Goal: Find specific page/section: Find specific page/section

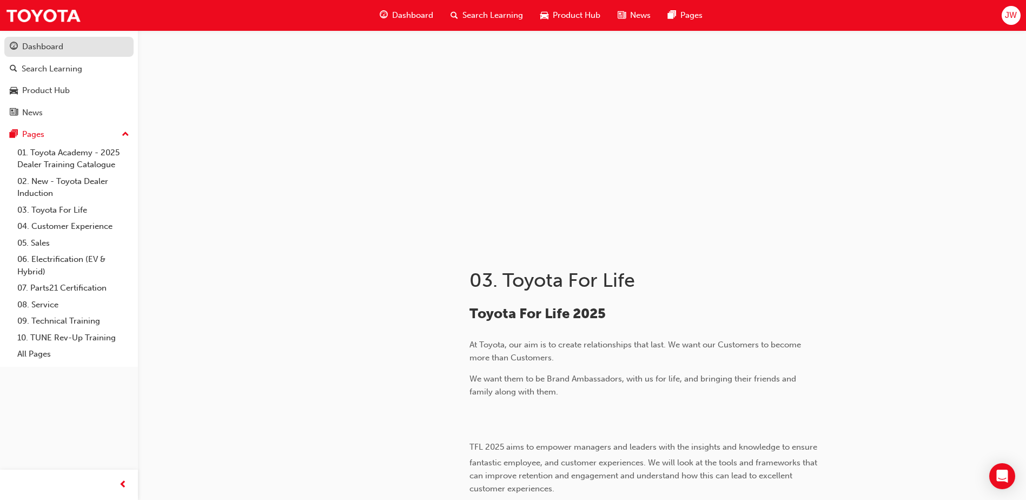
click at [34, 49] on div "Dashboard" at bounding box center [42, 47] width 41 height 12
click at [34, 49] on link "Dashboard" at bounding box center [68, 47] width 129 height 20
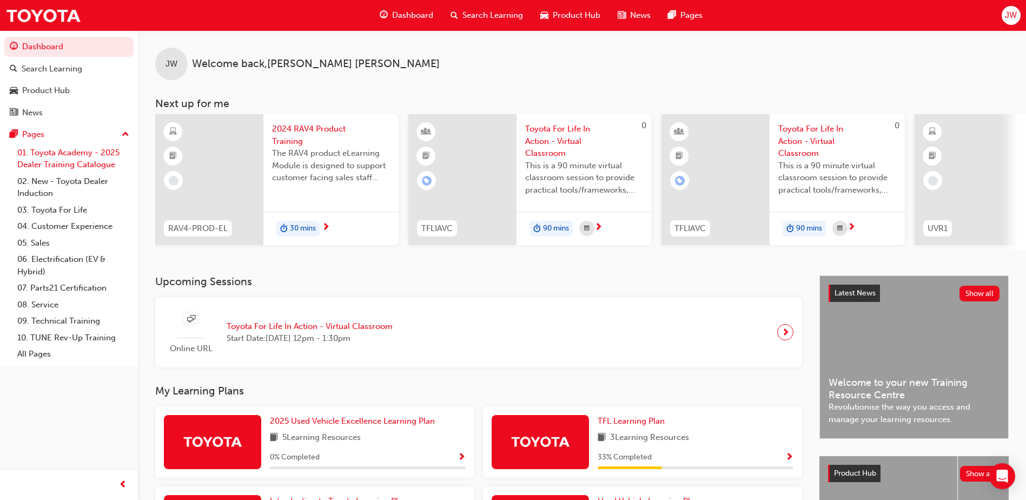
click at [61, 159] on link "01. Toyota Academy - 2025 Dealer Training Catalogue" at bounding box center [73, 158] width 121 height 29
